Goal: Task Accomplishment & Management: Manage account settings

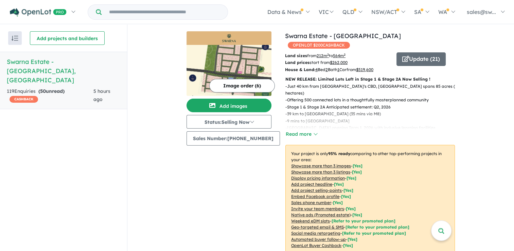
scroll to position [790, 0]
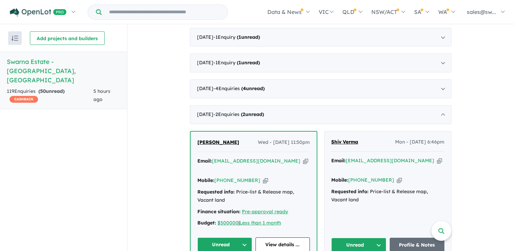
click at [303, 157] on icon "button" at bounding box center [305, 160] width 5 height 7
click at [0, 139] on html "Skip to main content Homepage My Dashboard (1) Buyer Demand Index Suburb/Counci…" at bounding box center [257, 124] width 514 height 251
click at [338, 177] on strong "Mobile:" at bounding box center [339, 180] width 17 height 6
click at [303, 157] on icon "button" at bounding box center [305, 160] width 5 height 7
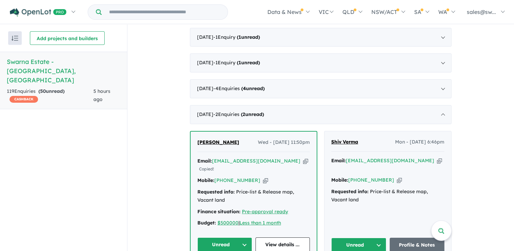
click at [230, 237] on button "Unread" at bounding box center [224, 244] width 55 height 15
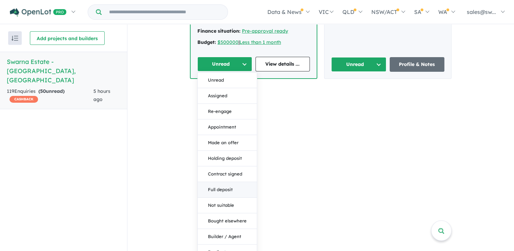
scroll to position [979, 0]
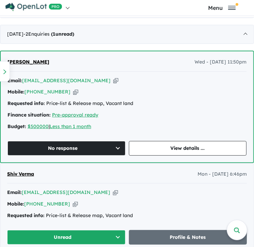
scroll to position [3, 0]
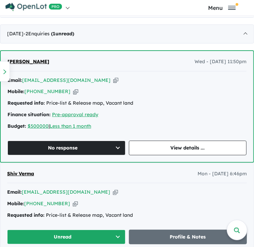
click at [114, 170] on div "Shiv Verma Mon - [DATE] 6:46pm" at bounding box center [127, 177] width 240 height 14
click at [113, 77] on icon "button" at bounding box center [115, 80] width 5 height 7
click at [73, 88] on icon "button" at bounding box center [75, 91] width 5 height 7
drag, startPoint x: 61, startPoint y: 62, endPoint x: -12, endPoint y: 58, distance: 72.5
click at [0, 58] on html "Skip to main content Homepage My Dashboard (1) Buyer Demand Index Suburb/Counci…" at bounding box center [127, 120] width 254 height 247
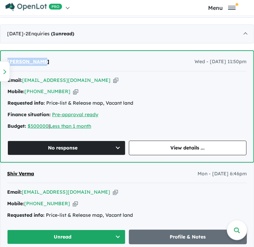
copy span "[PERSON_NAME]"
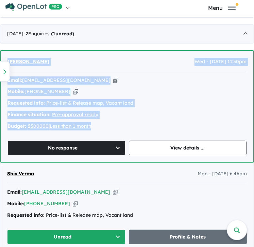
drag, startPoint x: 125, startPoint y: 127, endPoint x: 6, endPoint y: 69, distance: 133.0
click at [6, 69] on div "Recent enquiries first Most unread enquiries first Most enquiries first By name…" at bounding box center [127, 132] width 254 height 231
copy div "Lore ips dolorsit am cons adipisc Elitse Doeius - Temporincidi UTLABOR $ 518 ET…"
click at [235, 92] on div "Email: [EMAIL_ADDRESS][DOMAIN_NAME] Copied! Mobile: [PHONE_NUMBER] Copied! Requ…" at bounding box center [126, 104] width 239 height 57
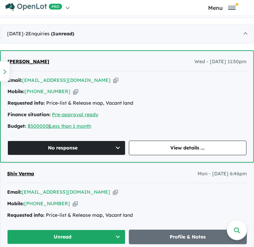
drag, startPoint x: 243, startPoint y: 59, endPoint x: 177, endPoint y: 57, distance: 66.6
click at [177, 57] on div "[PERSON_NAME] Wed - [DATE] 11:50pm Email: [EMAIL_ADDRESS][DOMAIN_NAME] Copied! …" at bounding box center [127, 106] width 252 height 111
copy span "Wed - [DATE] 11:50pm"
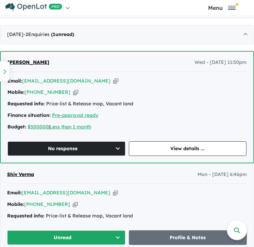
scroll to position [1000, 0]
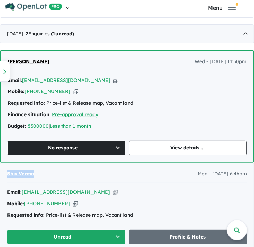
drag, startPoint x: 46, startPoint y: 167, endPoint x: 3, endPoint y: 168, distance: 42.8
click at [3, 168] on div "Shiv Verma Mon - [DATE] 6:46pm Email: [EMAIL_ADDRESS][DOMAIN_NAME] Copied! Mobi…" at bounding box center [126, 207] width 253 height 88
copy span "Shiv Verma"
click at [113, 189] on icon "button" at bounding box center [115, 192] width 5 height 7
copy span "Shiv Verma"
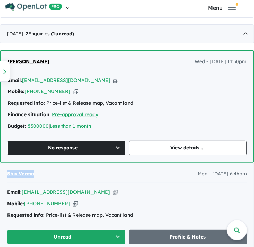
click at [73, 200] on icon "button" at bounding box center [75, 203] width 5 height 7
copy span "Shiv Verma"
click at [144, 180] on div "Shiv Verma Mon - [DATE] 6:46pm Email: [EMAIL_ADDRESS][DOMAIN_NAME] Copied! Mobi…" at bounding box center [126, 207] width 253 height 88
click at [70, 231] on button "Unread" at bounding box center [66, 237] width 118 height 15
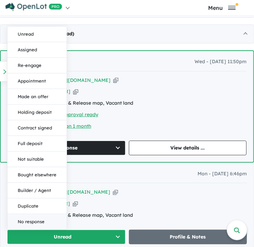
click at [27, 217] on button "No response" at bounding box center [36, 221] width 59 height 15
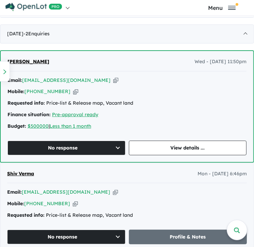
drag, startPoint x: 180, startPoint y: 171, endPoint x: 263, endPoint y: 170, distance: 82.2
click at [254, 170] on html "Skip to main content Homepage My Dashboard (1) Buyer Demand Index Suburb/Counci…" at bounding box center [127, 120] width 254 height 247
copy span "Mon - [DATE] 6:46pm"
click at [122, 179] on div "Shiv Verma Mon - [DATE] 6:46pm Email: [EMAIL_ADDRESS][DOMAIN_NAME] Copied! Mobi…" at bounding box center [126, 207] width 253 height 88
